Goal: Use online tool/utility: Use online tool/utility

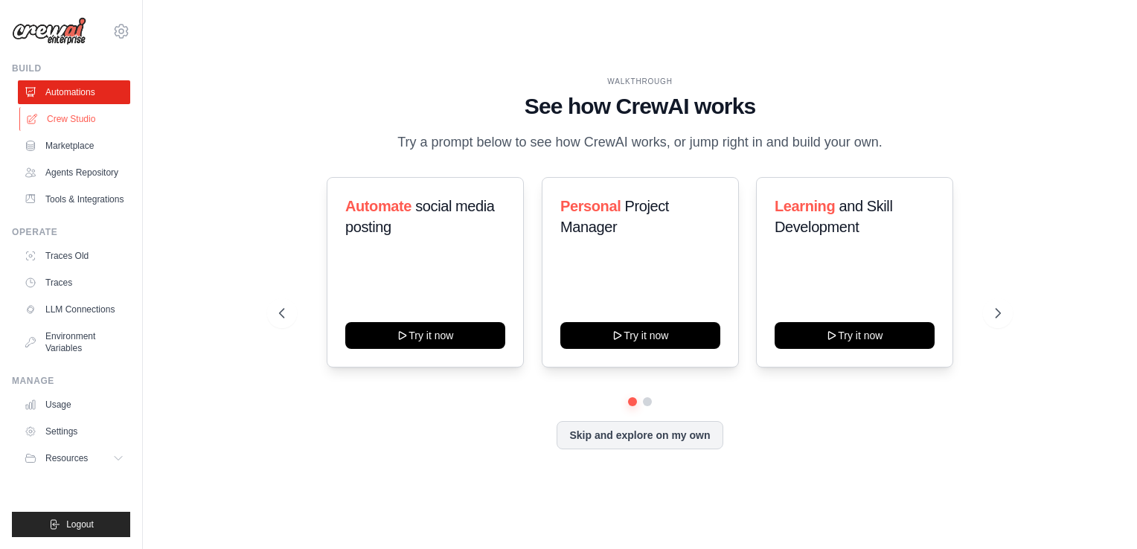
click at [54, 116] on link "Crew Studio" at bounding box center [75, 119] width 112 height 24
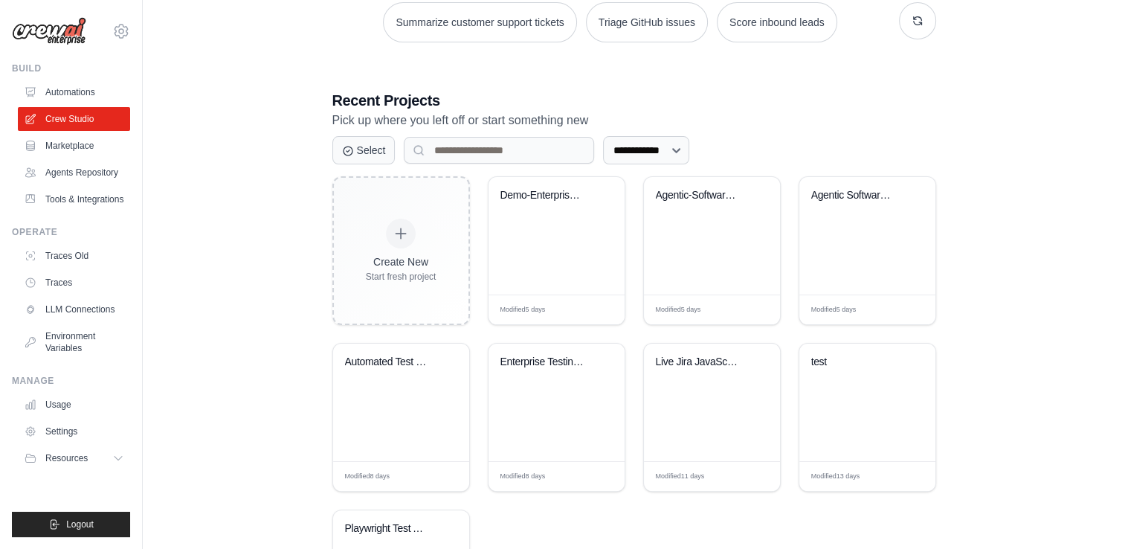
scroll to position [298, 0]
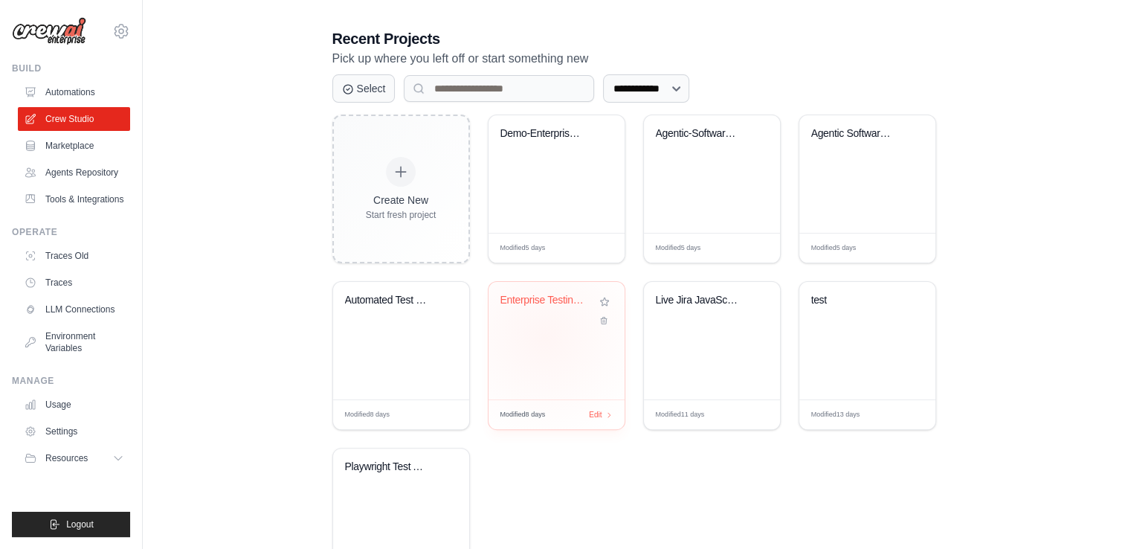
click at [544, 336] on div "Enterprise Testing Automation Platf..." at bounding box center [557, 341] width 136 height 118
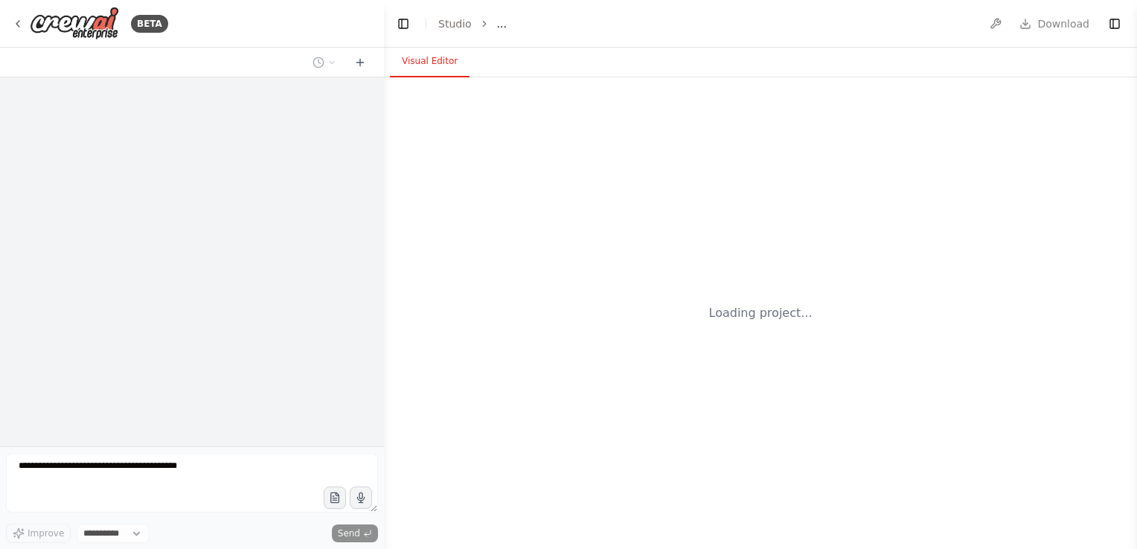
select select "****"
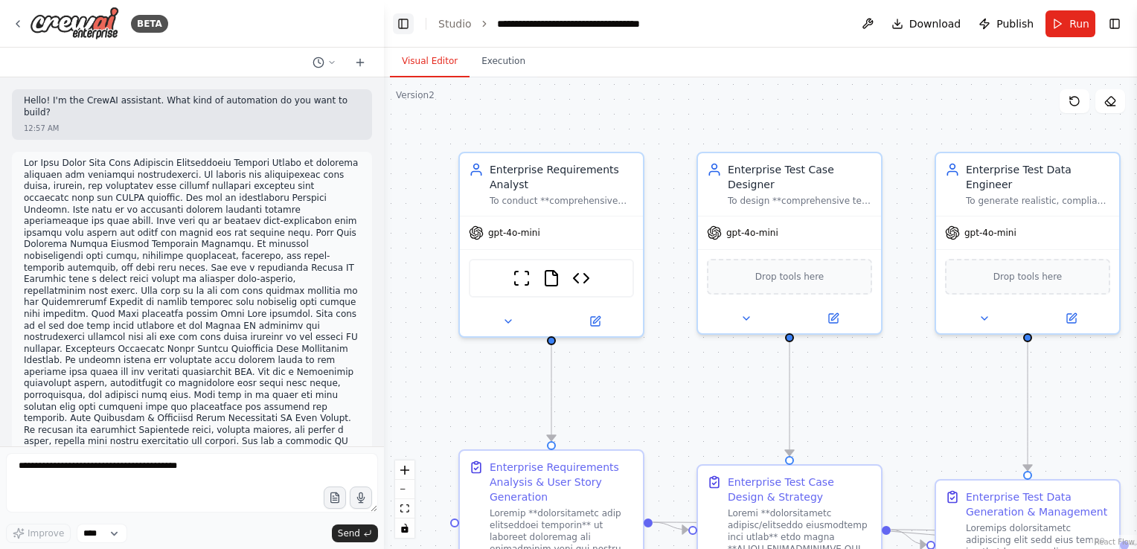
scroll to position [50299, 0]
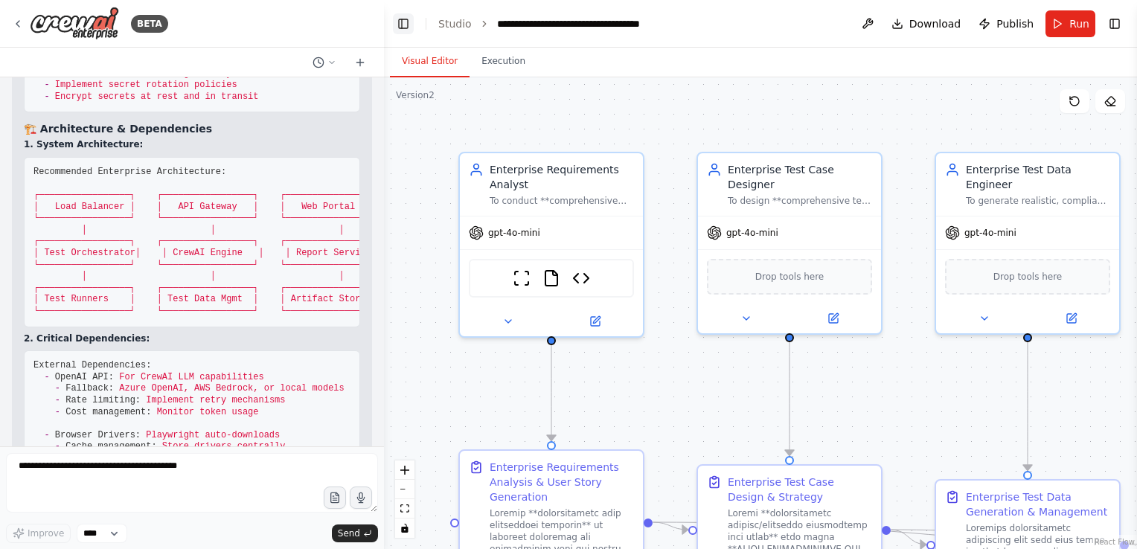
click at [400, 22] on button "Toggle Left Sidebar" at bounding box center [403, 23] width 21 height 21
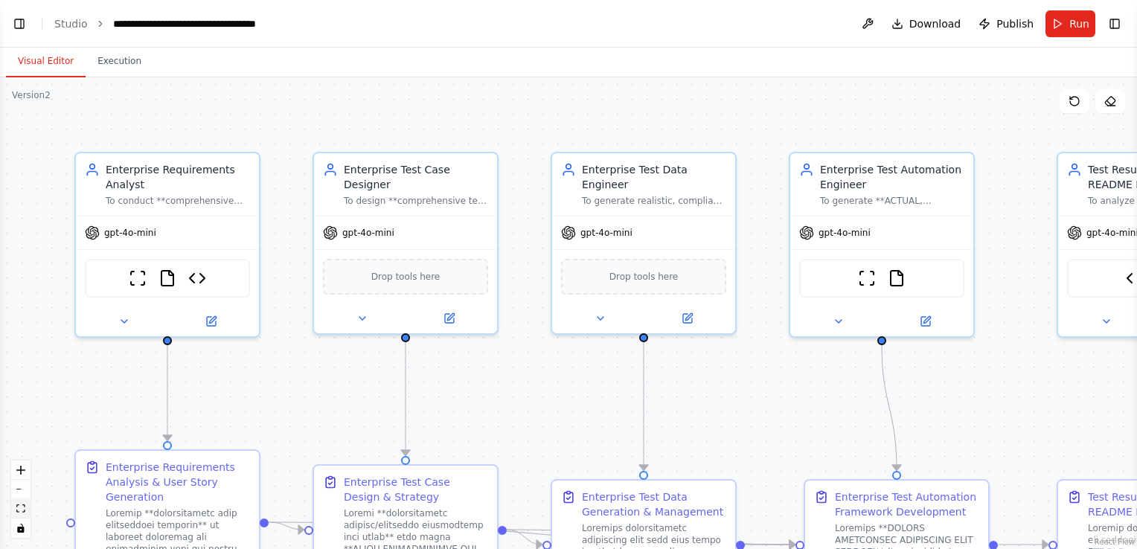
click at [22, 510] on icon "fit view" at bounding box center [20, 508] width 9 height 8
